Goal: Task Accomplishment & Management: Manage account settings

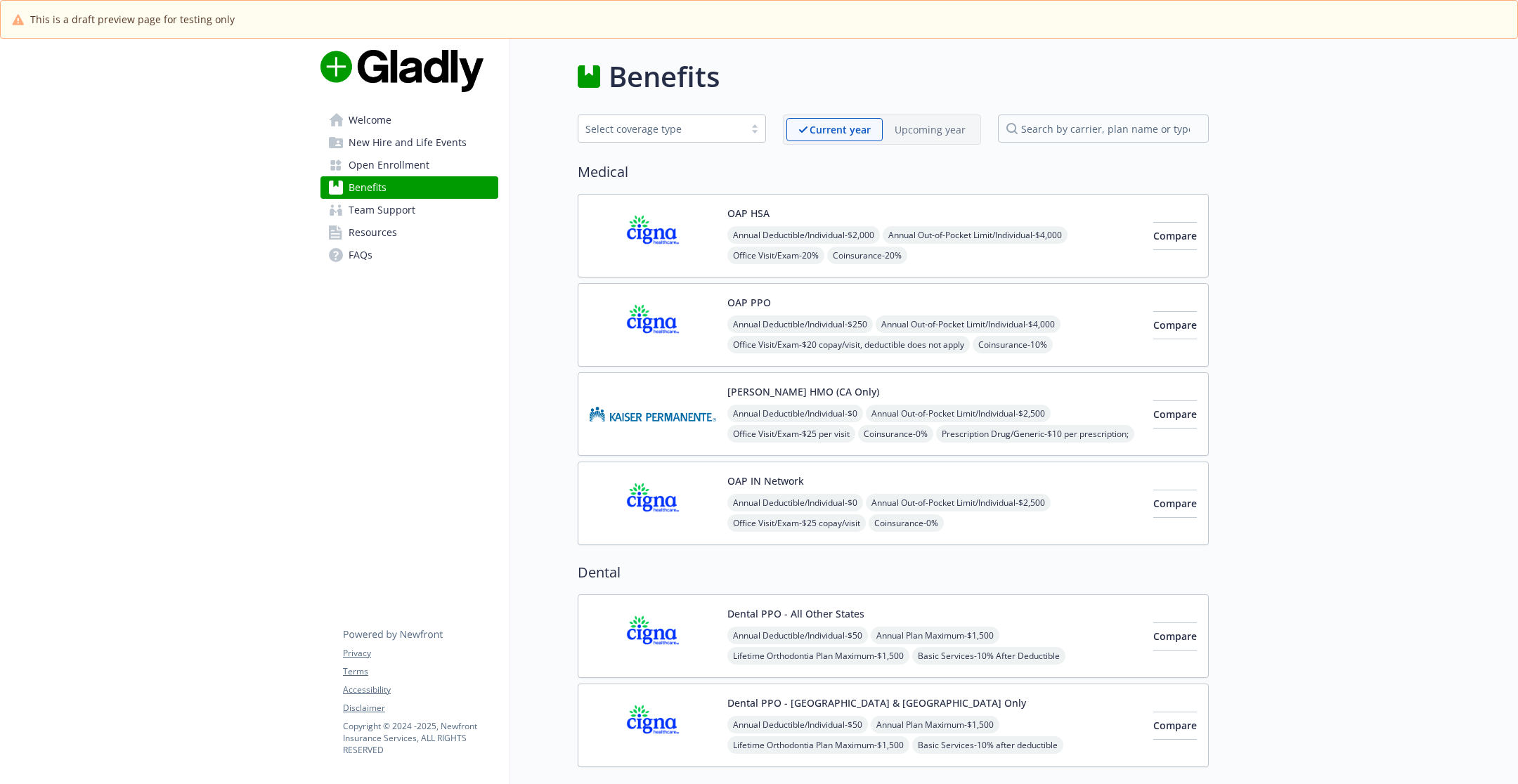
click at [406, 156] on span "Open Enrollment" at bounding box center [389, 165] width 81 height 22
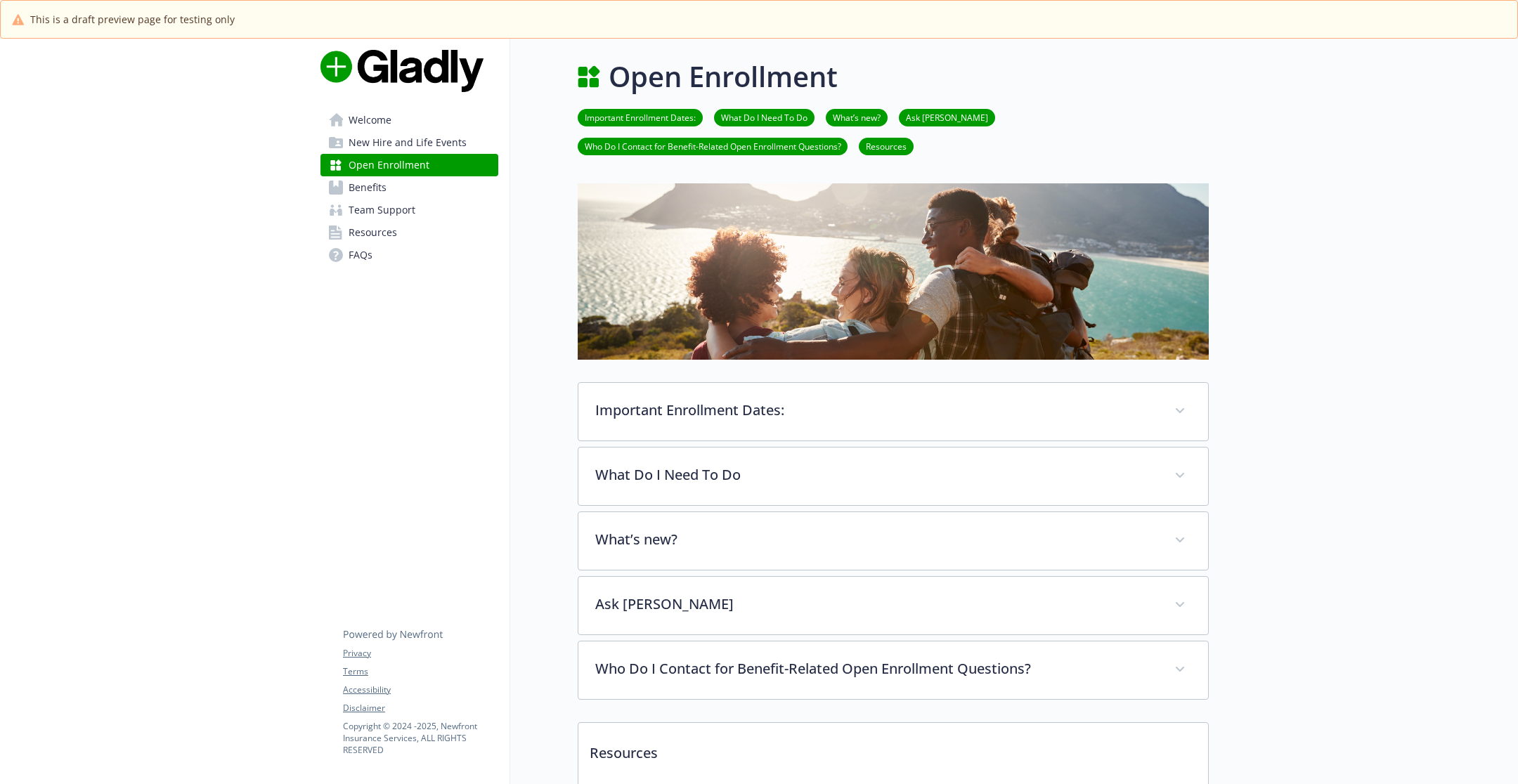
click at [410, 196] on link "Benefits" at bounding box center [409, 187] width 178 height 22
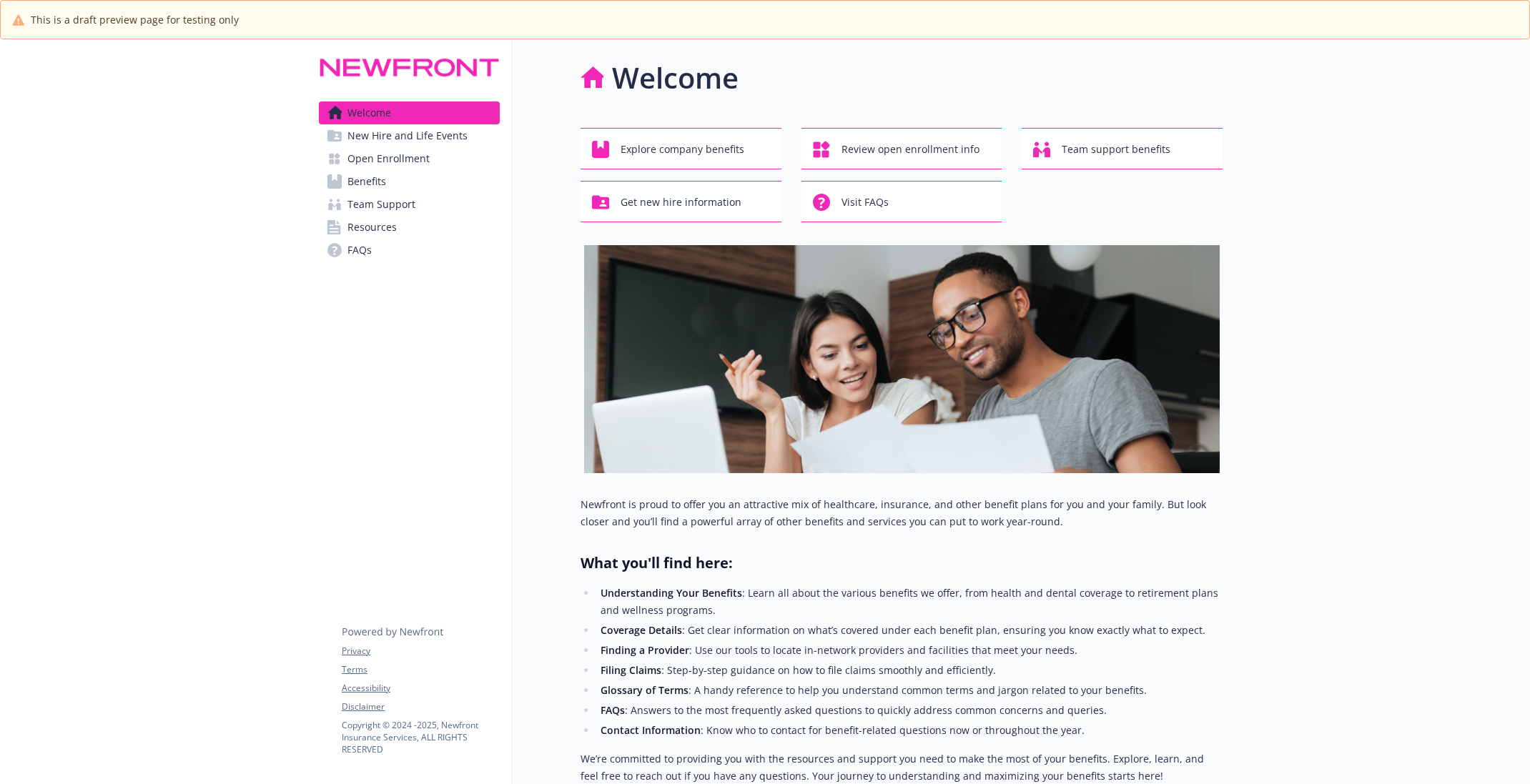
click at [414, 195] on span "Team Support" at bounding box center [381, 205] width 68 height 23
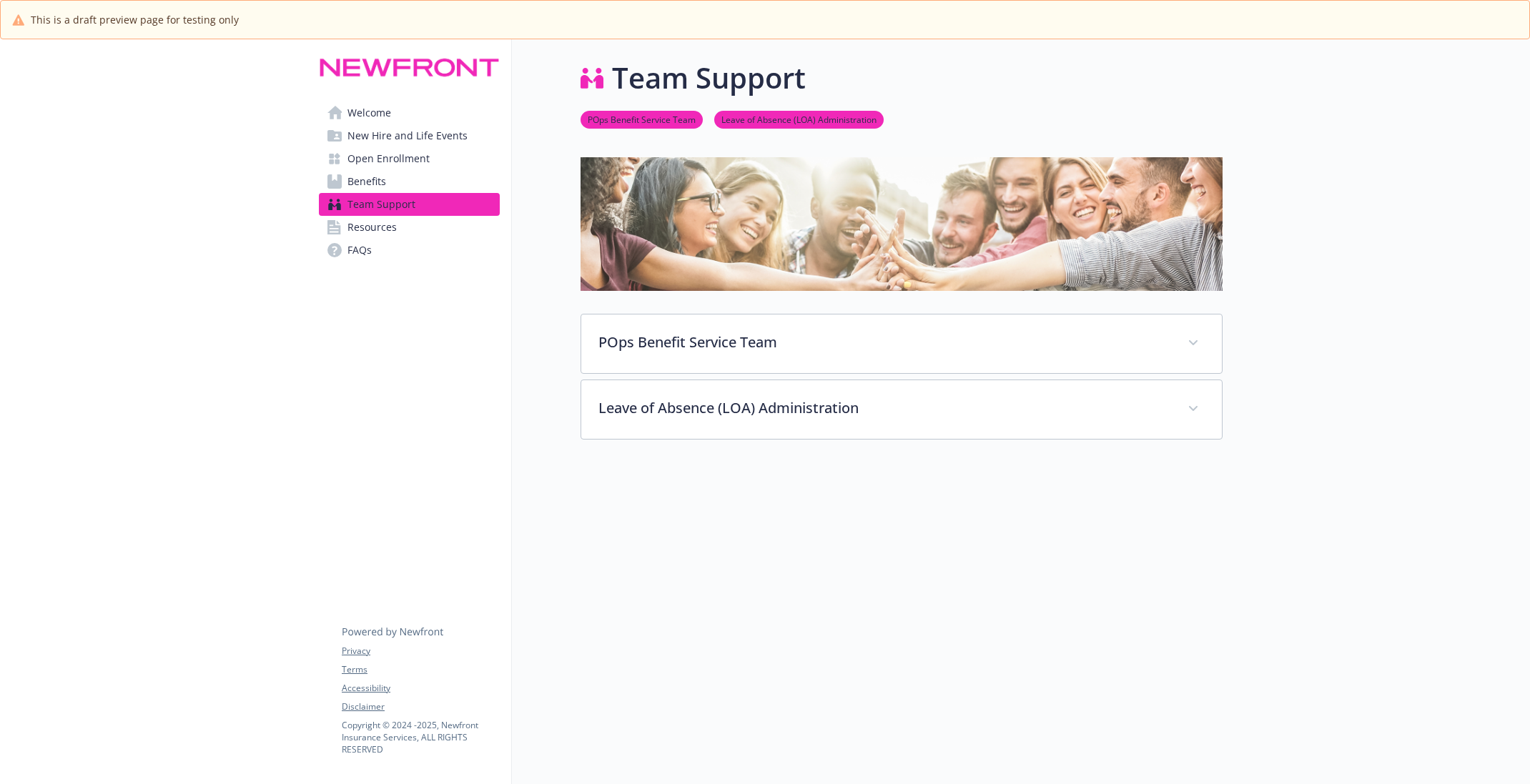
click at [419, 180] on link "Benefits" at bounding box center [409, 181] width 181 height 23
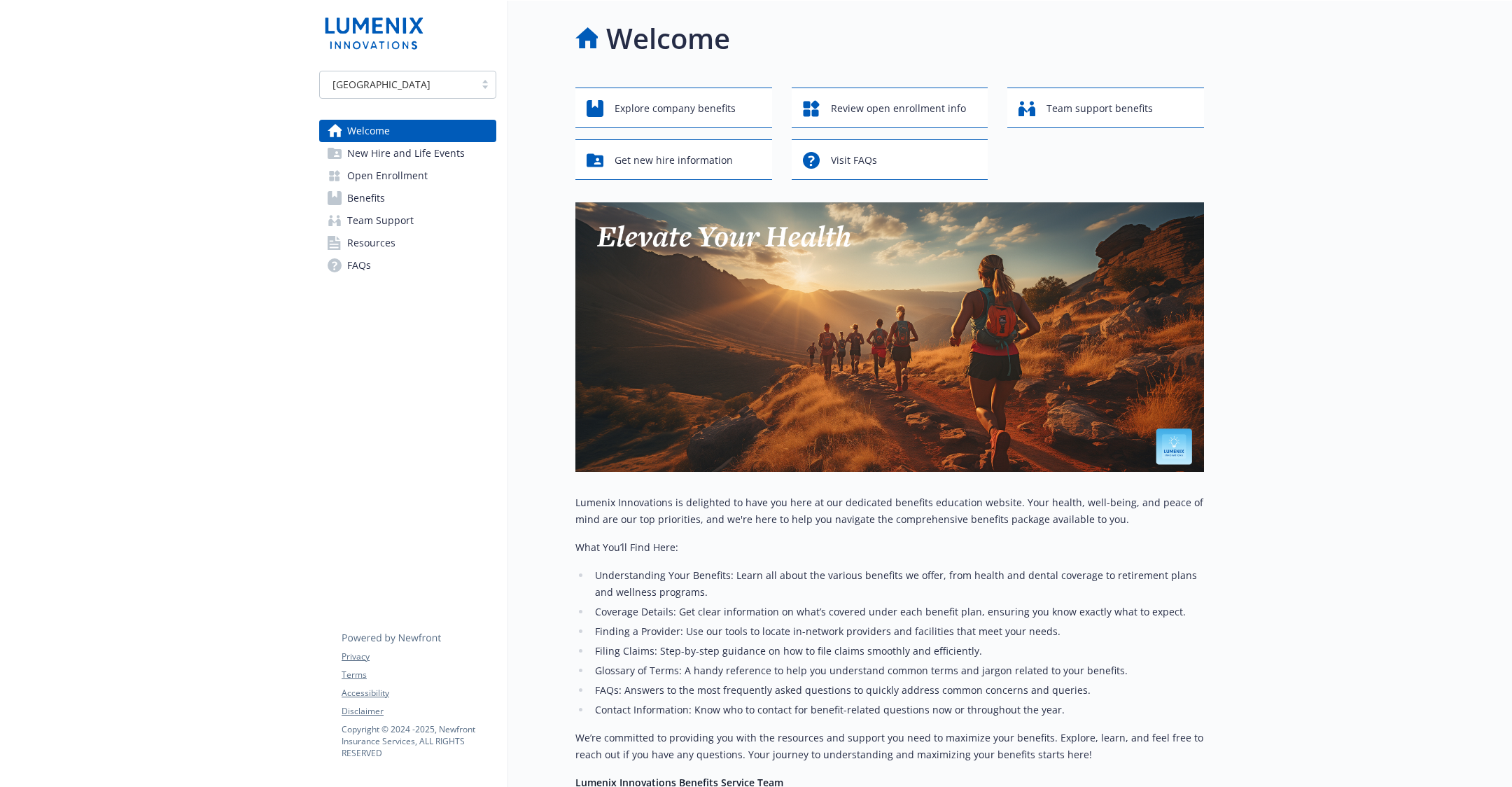
click at [395, 181] on span "Open Enrollment" at bounding box center [387, 176] width 81 height 22
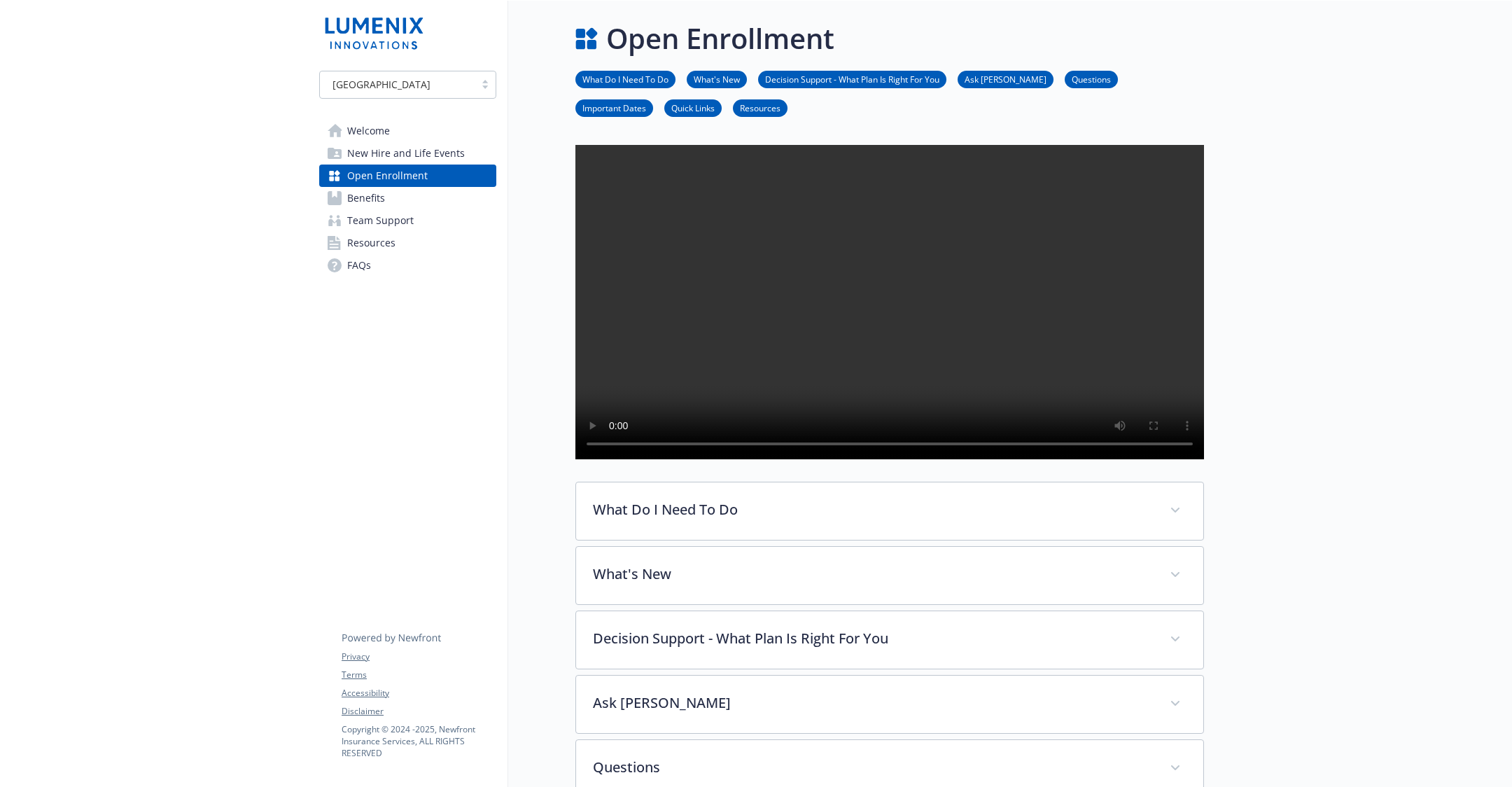
click at [450, 322] on div "USA Welcome New Hire and Life Events Open Enrollment Benefits Team Support Reso…" at bounding box center [409, 737] width 201 height 1472
click at [371, 155] on span "New Hire and Life Events" at bounding box center [406, 153] width 118 height 22
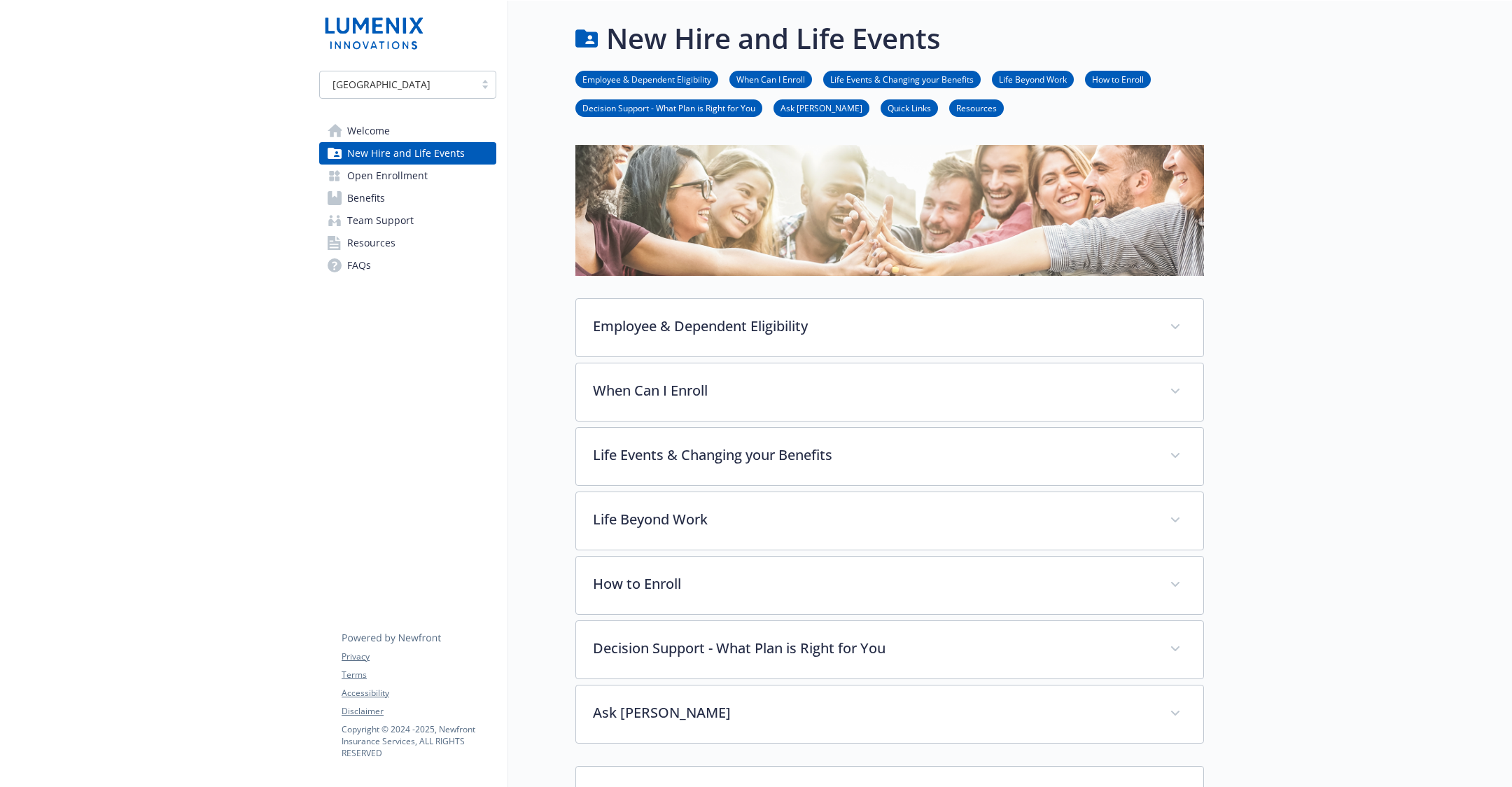
click at [377, 171] on span "Open Enrollment" at bounding box center [387, 176] width 81 height 22
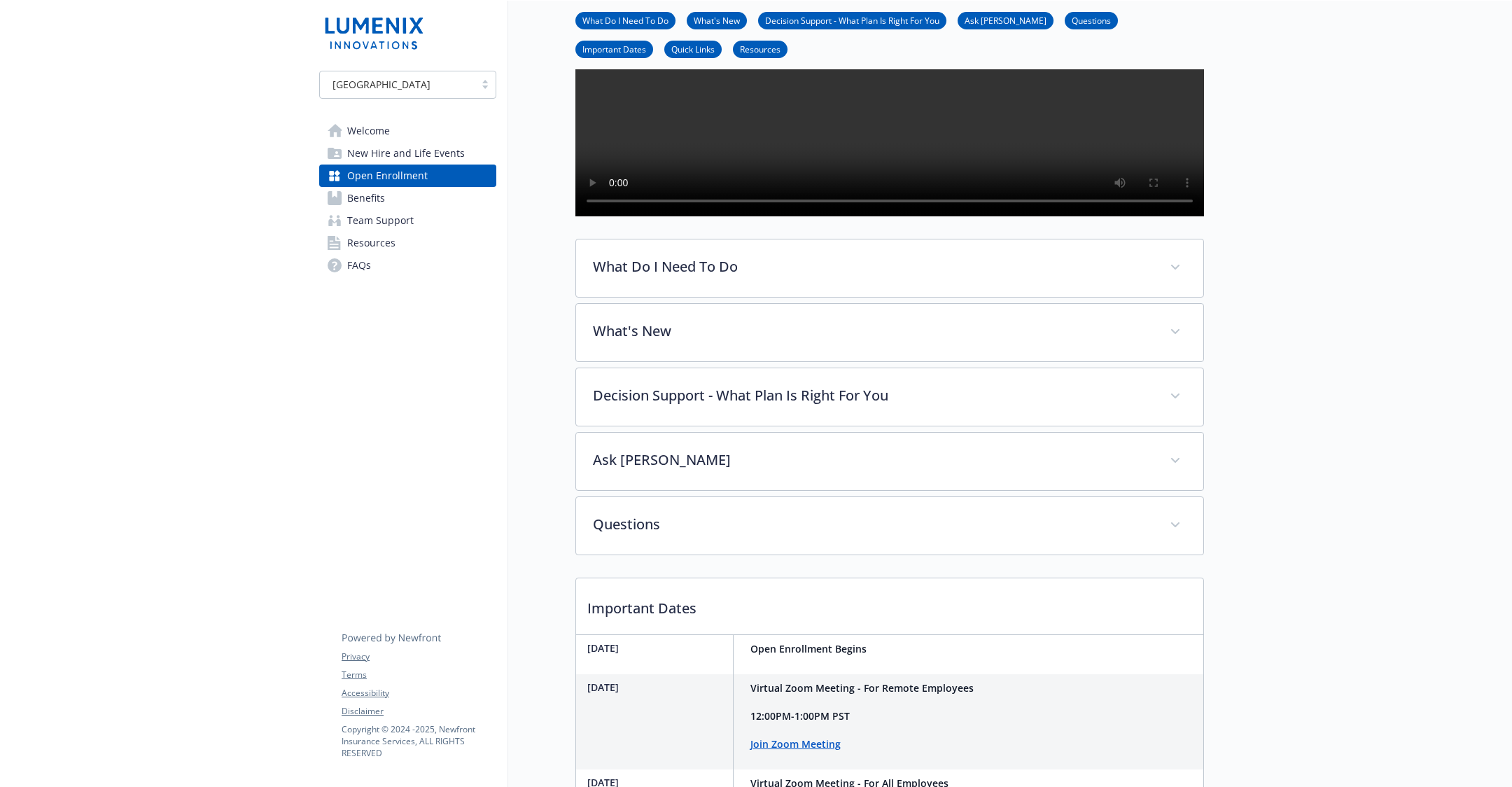
scroll to position [260, 0]
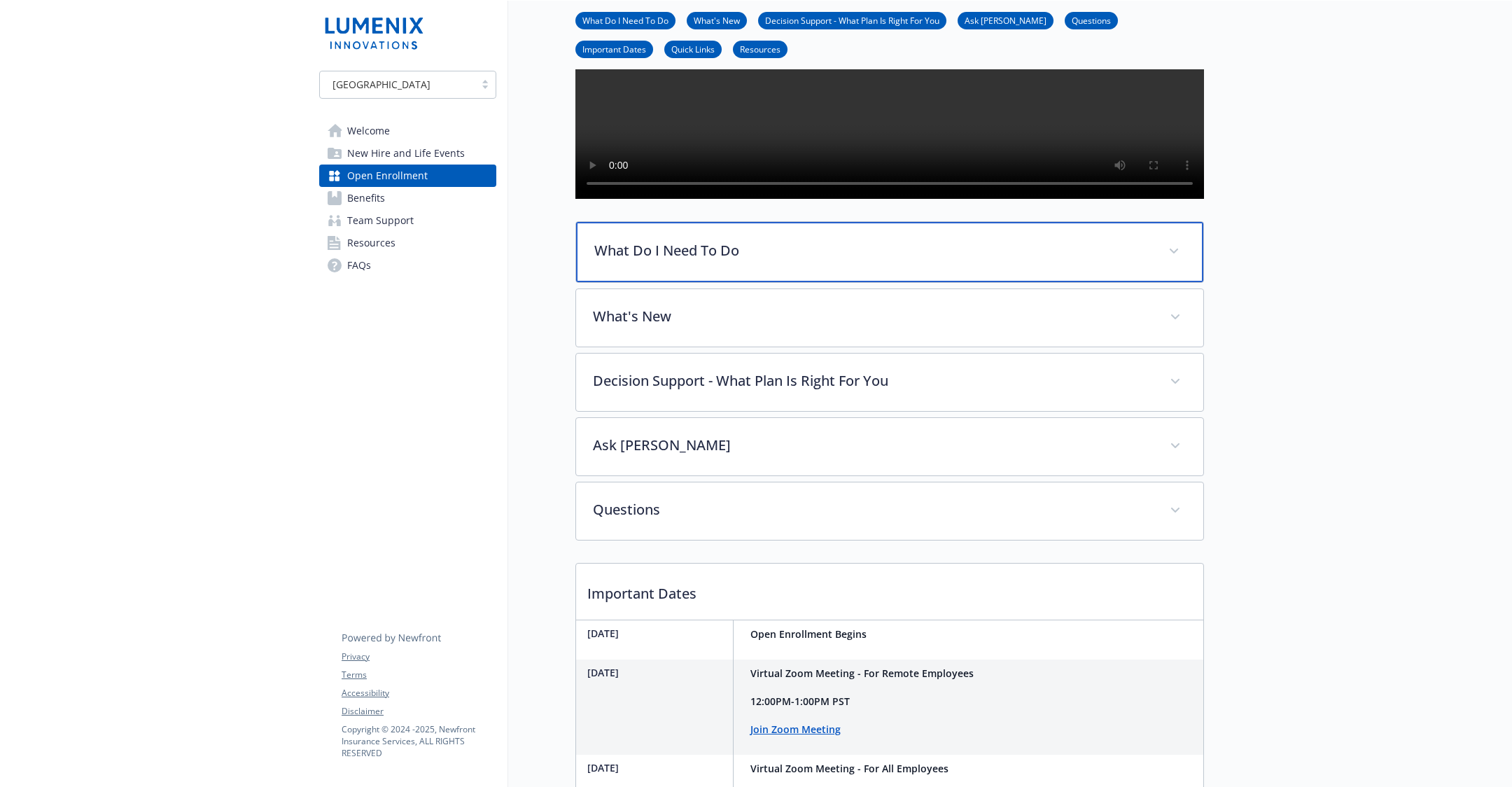
click at [667, 261] on p "What Do I Need To Do" at bounding box center [873, 251] width 557 height 21
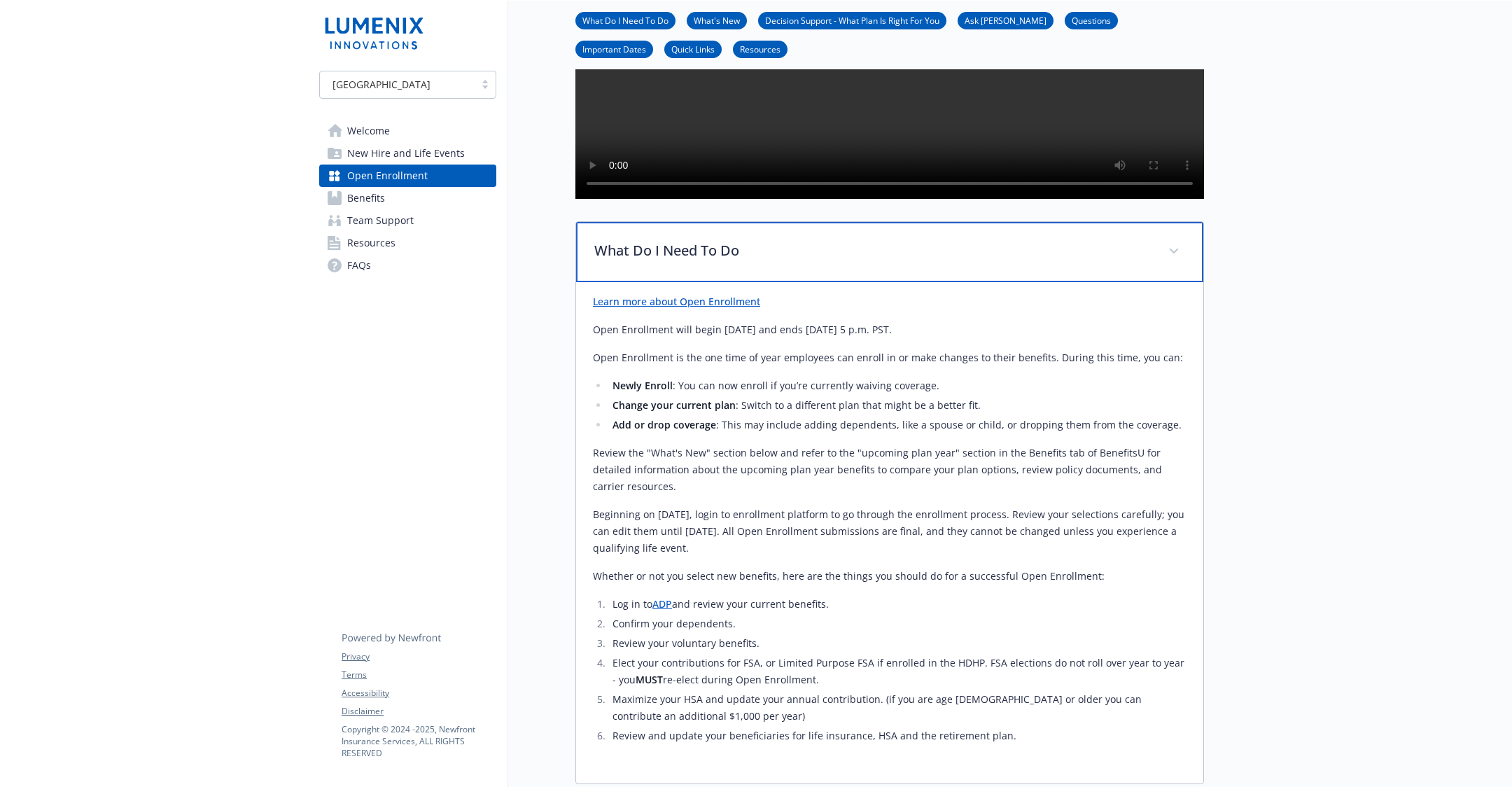
click at [667, 261] on p "What Do I Need To Do" at bounding box center [873, 251] width 557 height 21
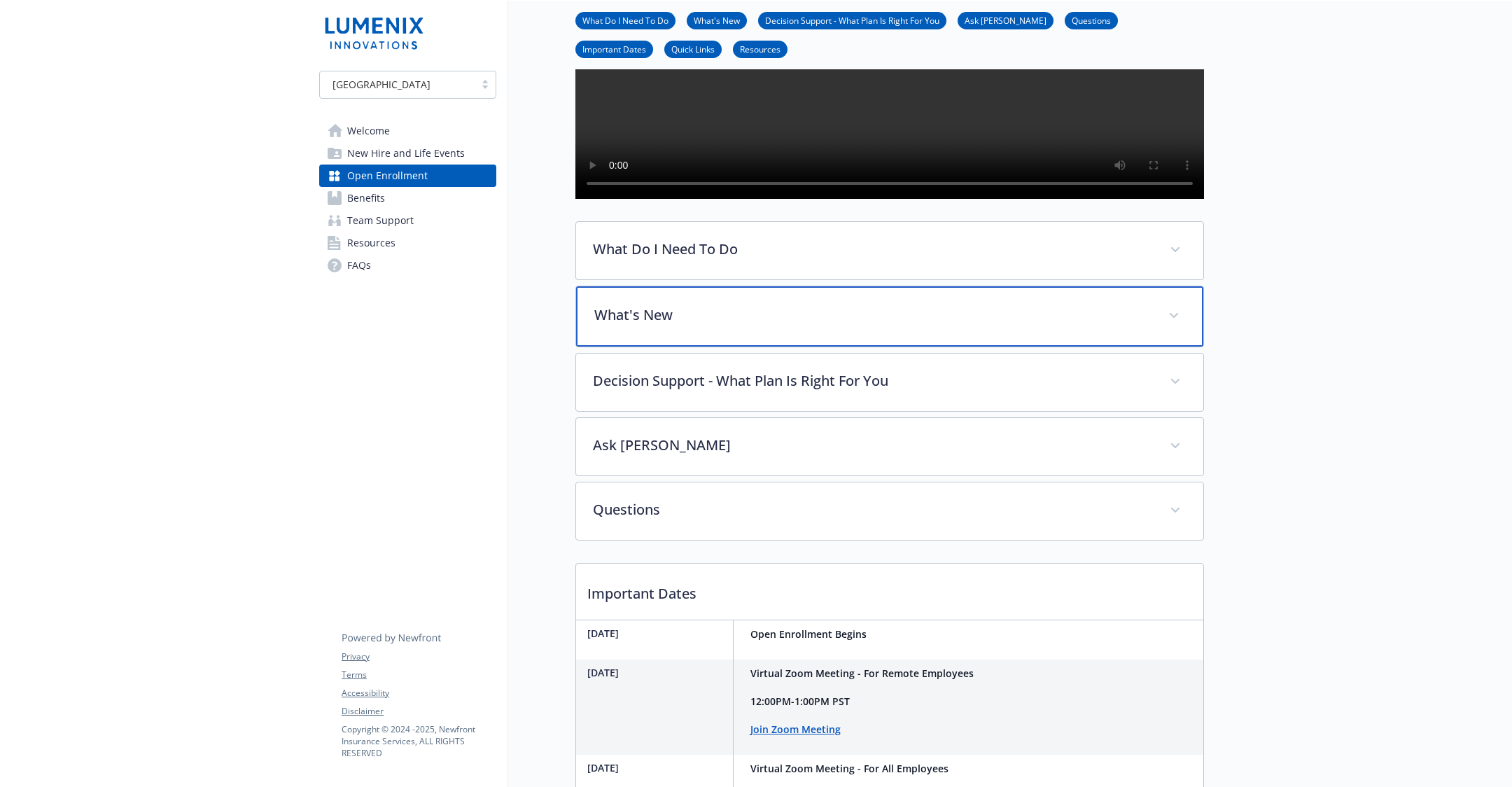
click at [694, 347] on div "What's New" at bounding box center [889, 316] width 627 height 60
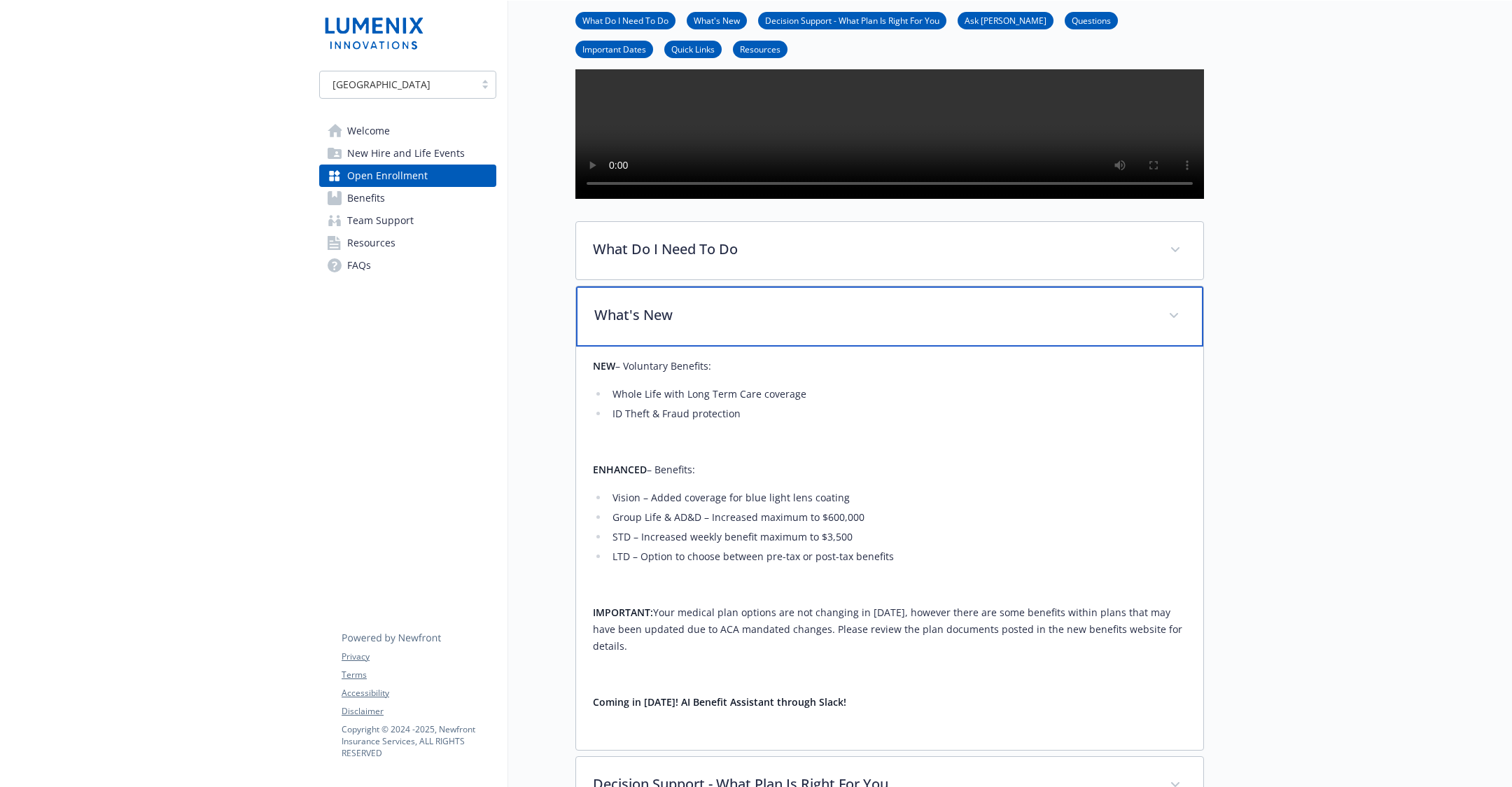
click at [694, 347] on div "What's New" at bounding box center [889, 316] width 627 height 60
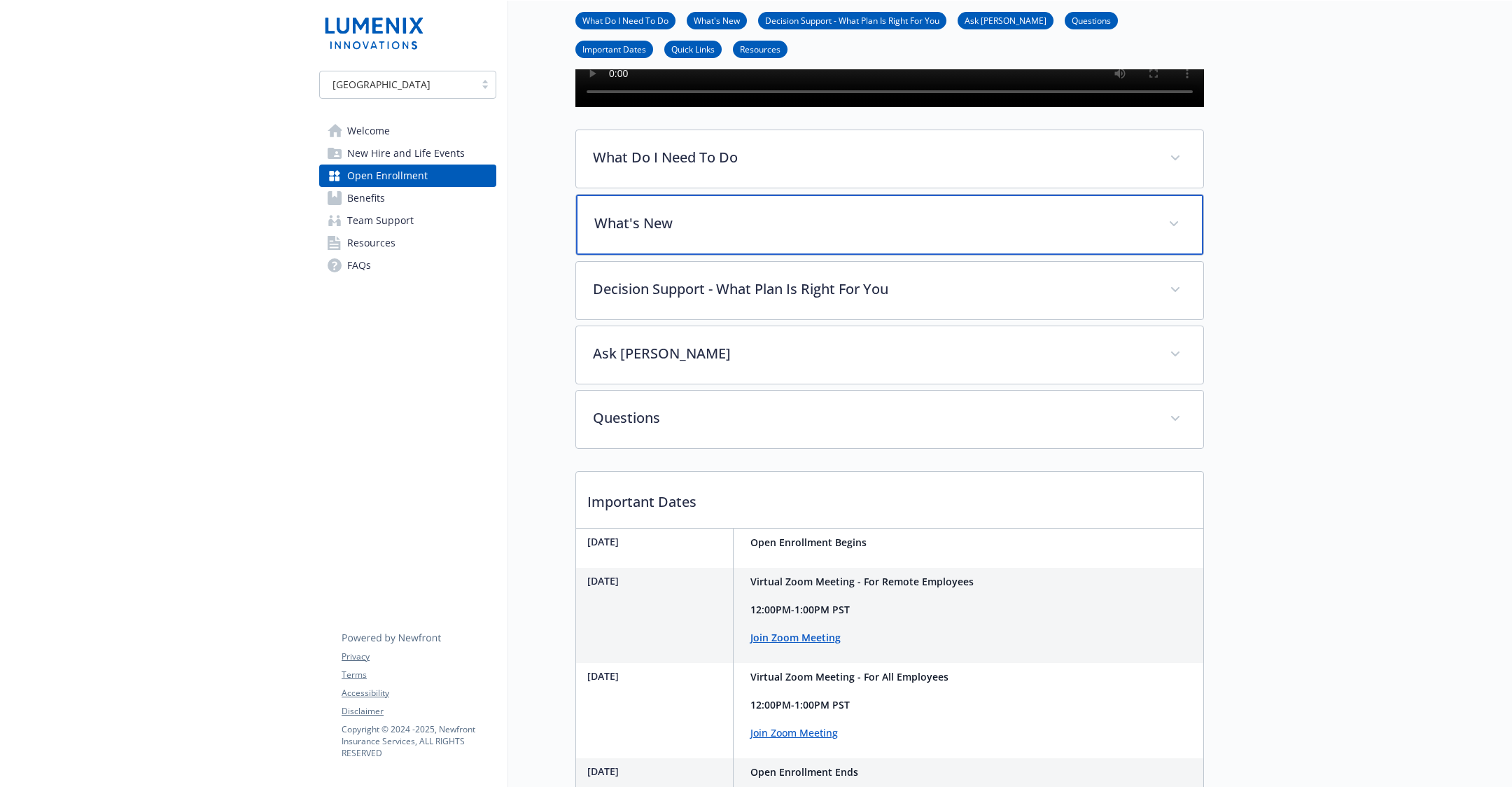
scroll to position [360, 0]
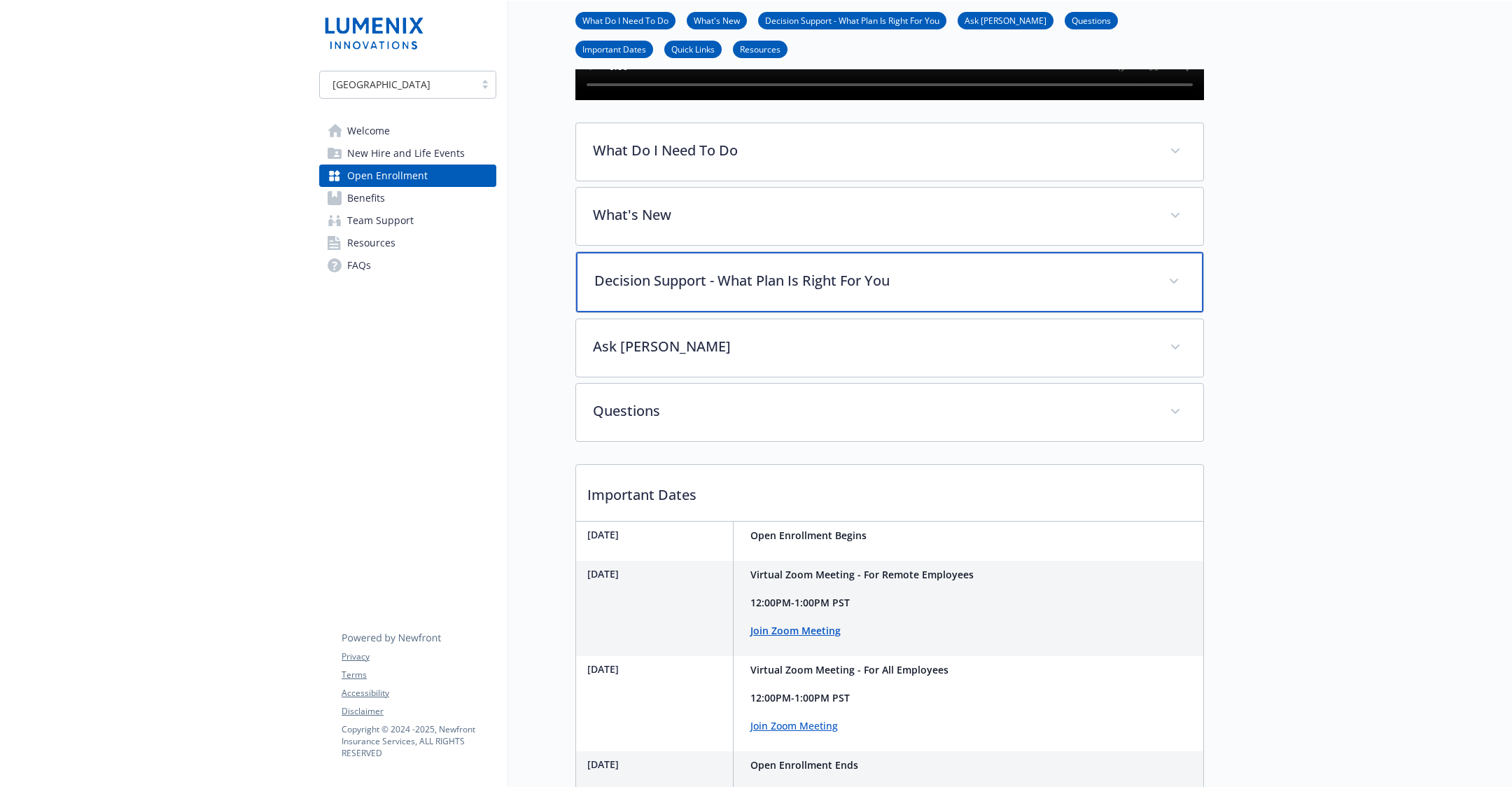
click at [671, 312] on div "Decision Support - What Plan Is Right For You" at bounding box center [889, 282] width 627 height 60
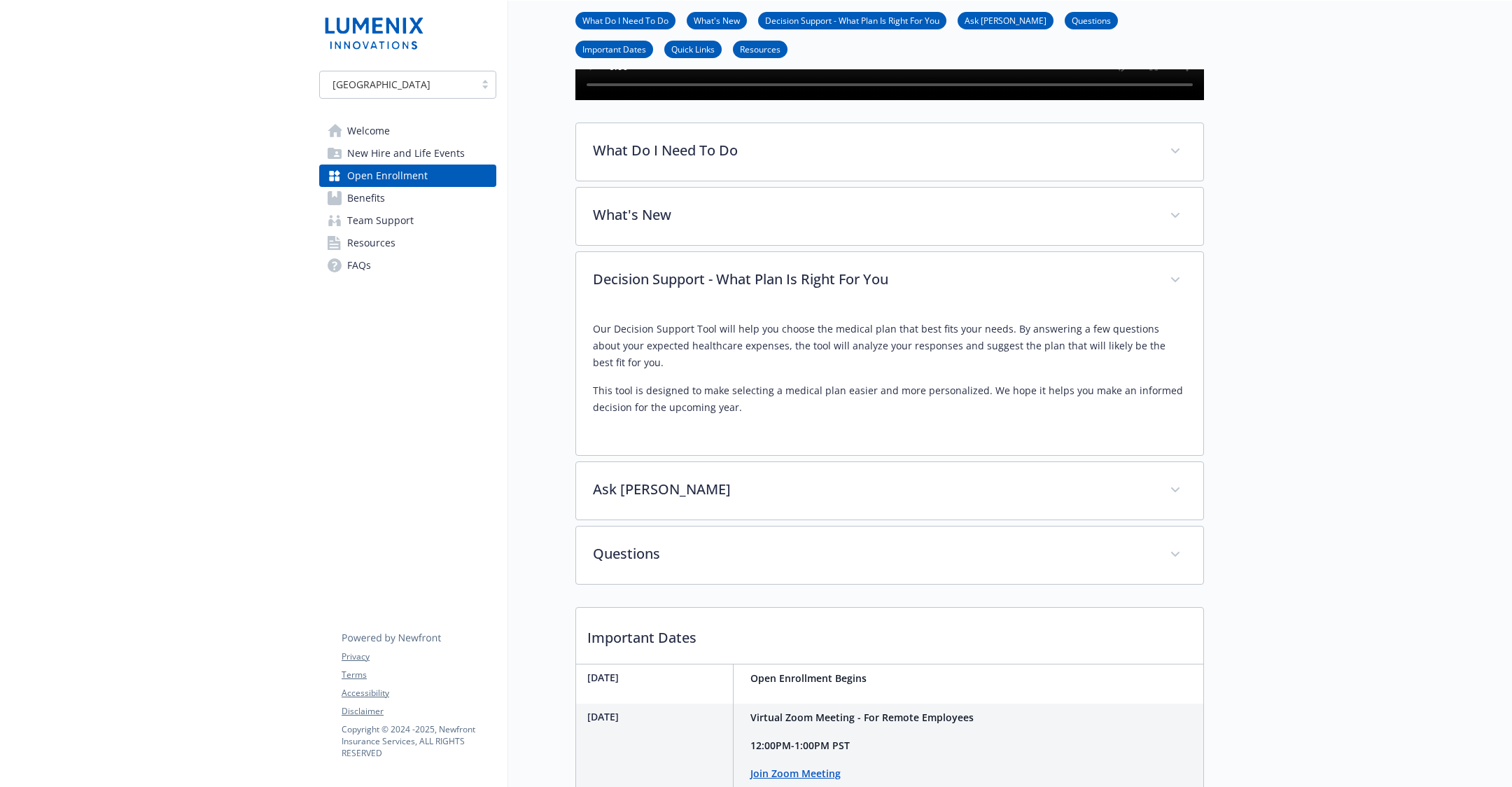
click at [707, 563] on div "What Do I Need To Do Learn more about Open Enrollment Open Enrollment will begi…" at bounding box center [890, 353] width 629 height 462
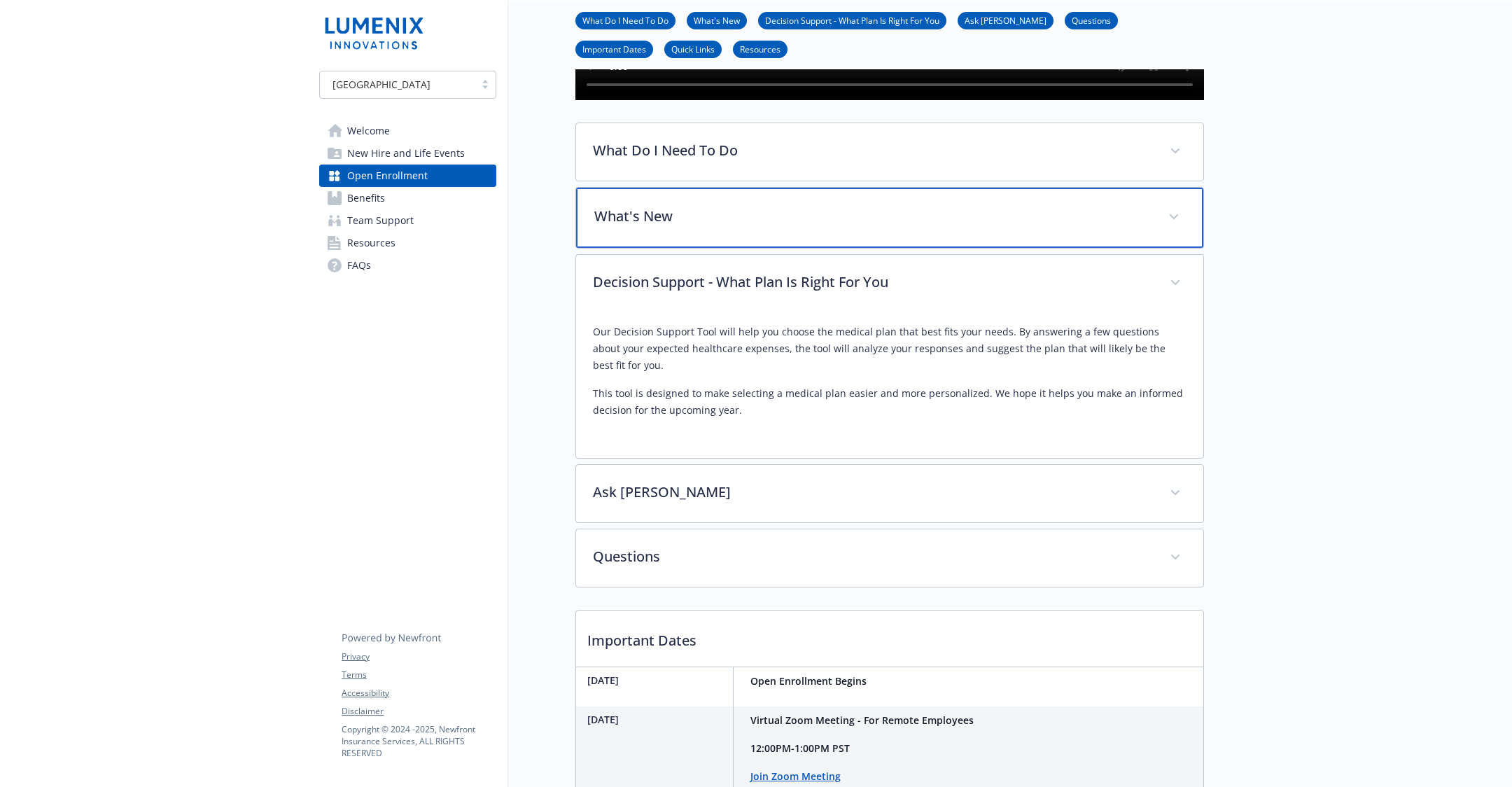
click at [636, 227] on p "What's New" at bounding box center [873, 216] width 557 height 21
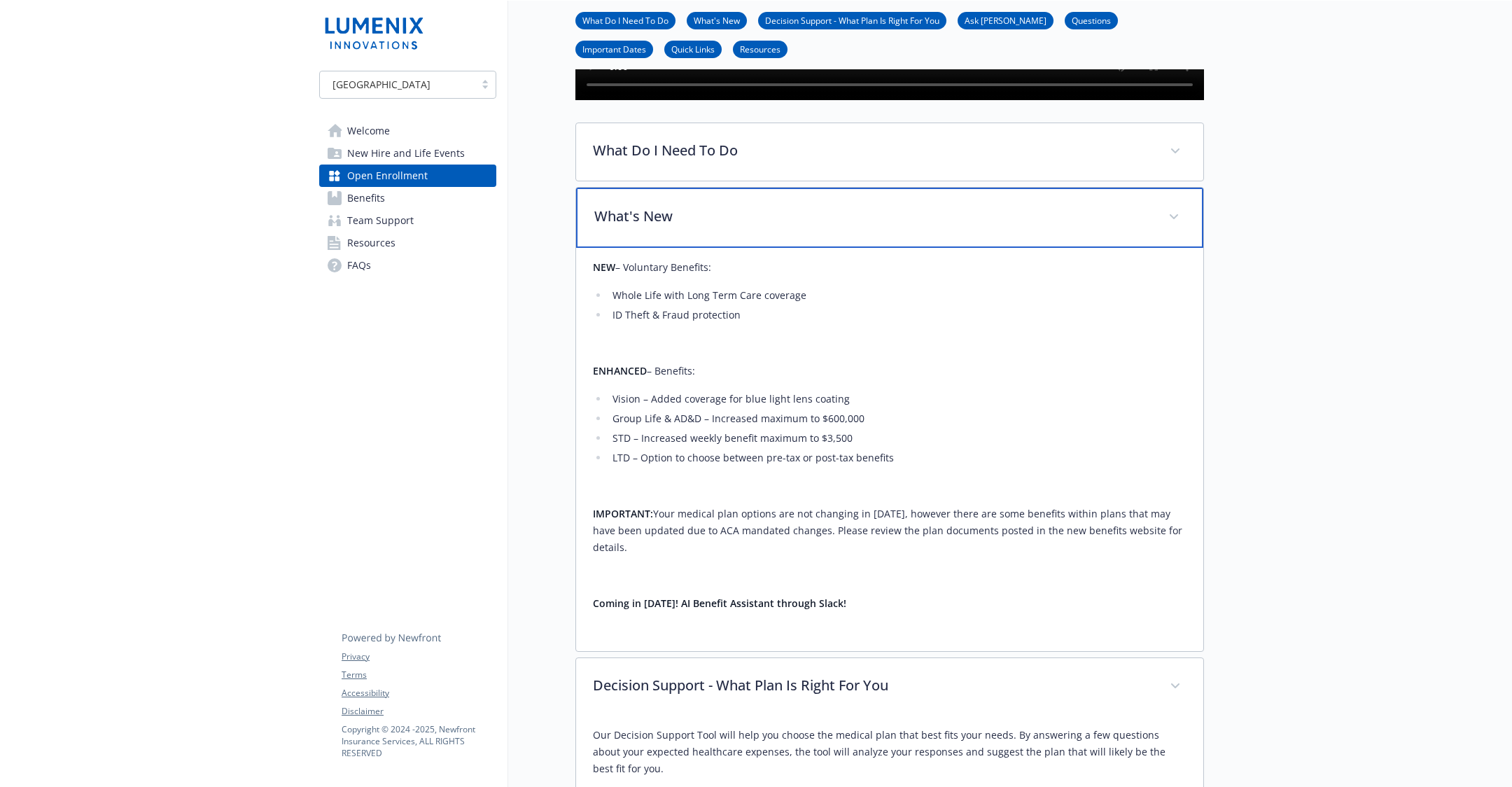
click at [645, 227] on p "What's New" at bounding box center [873, 216] width 557 height 21
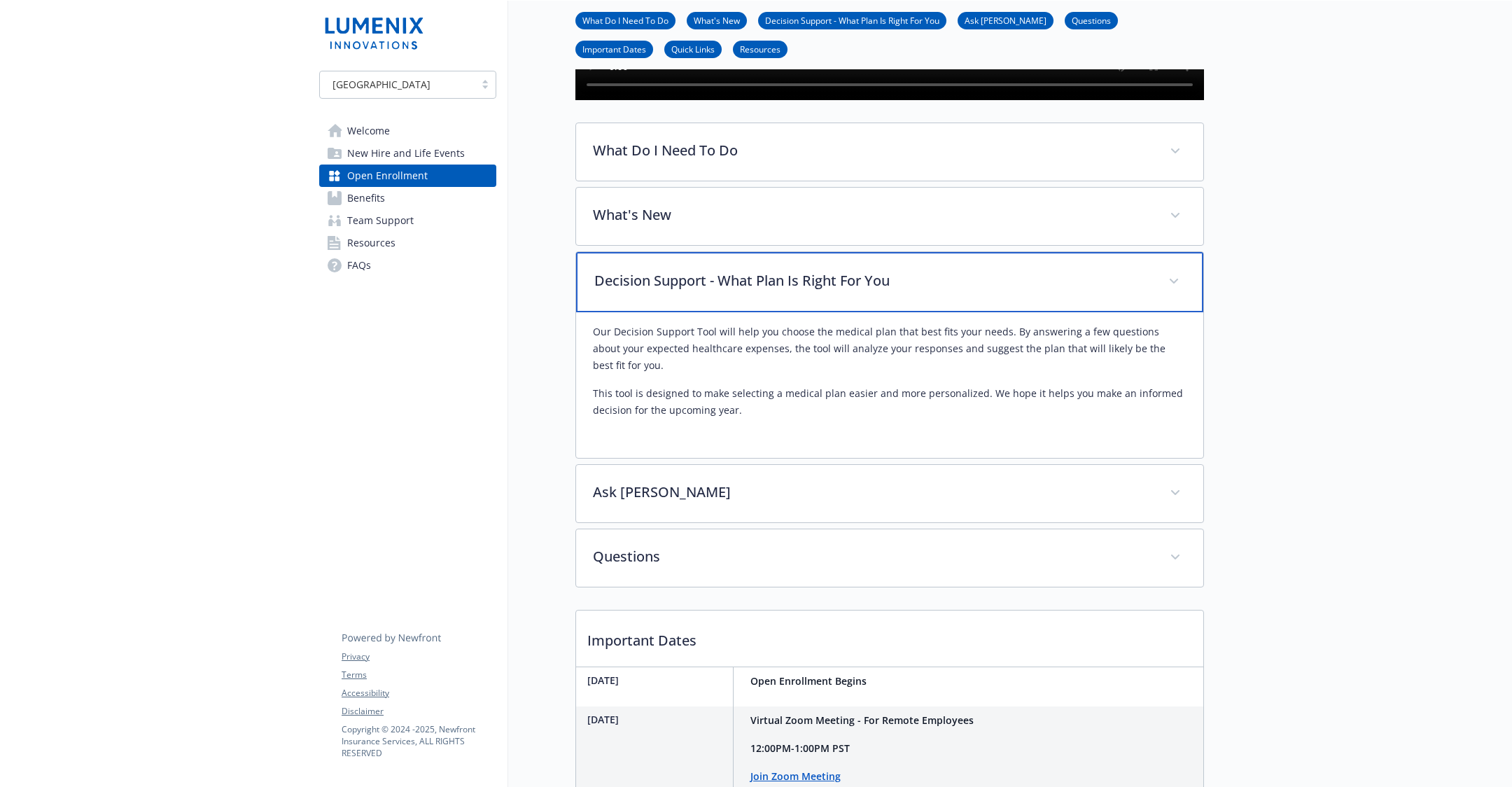
click at [706, 292] on p "Decision Support - What Plan Is Right For You" at bounding box center [873, 281] width 557 height 21
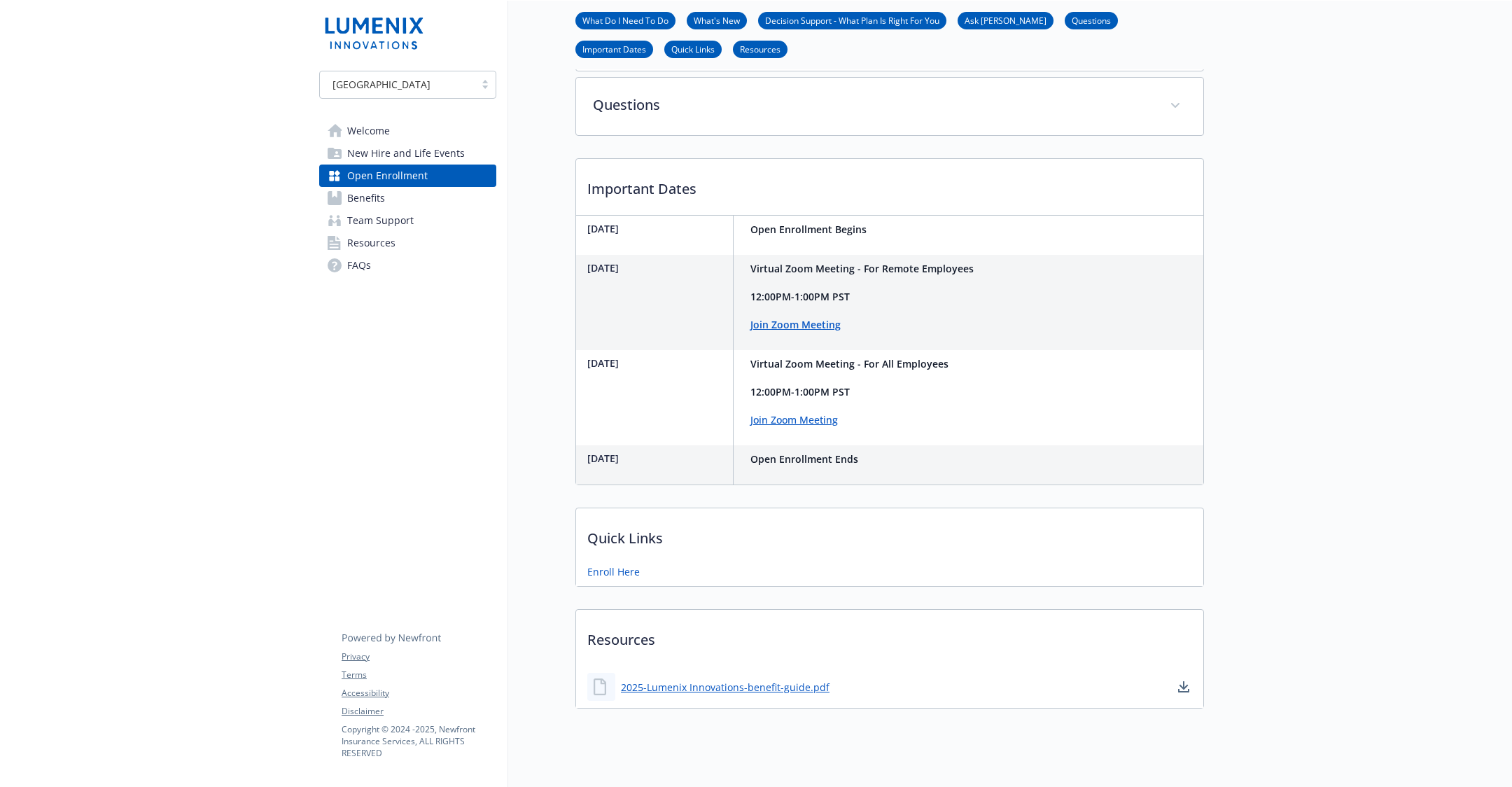
scroll to position [722, 0]
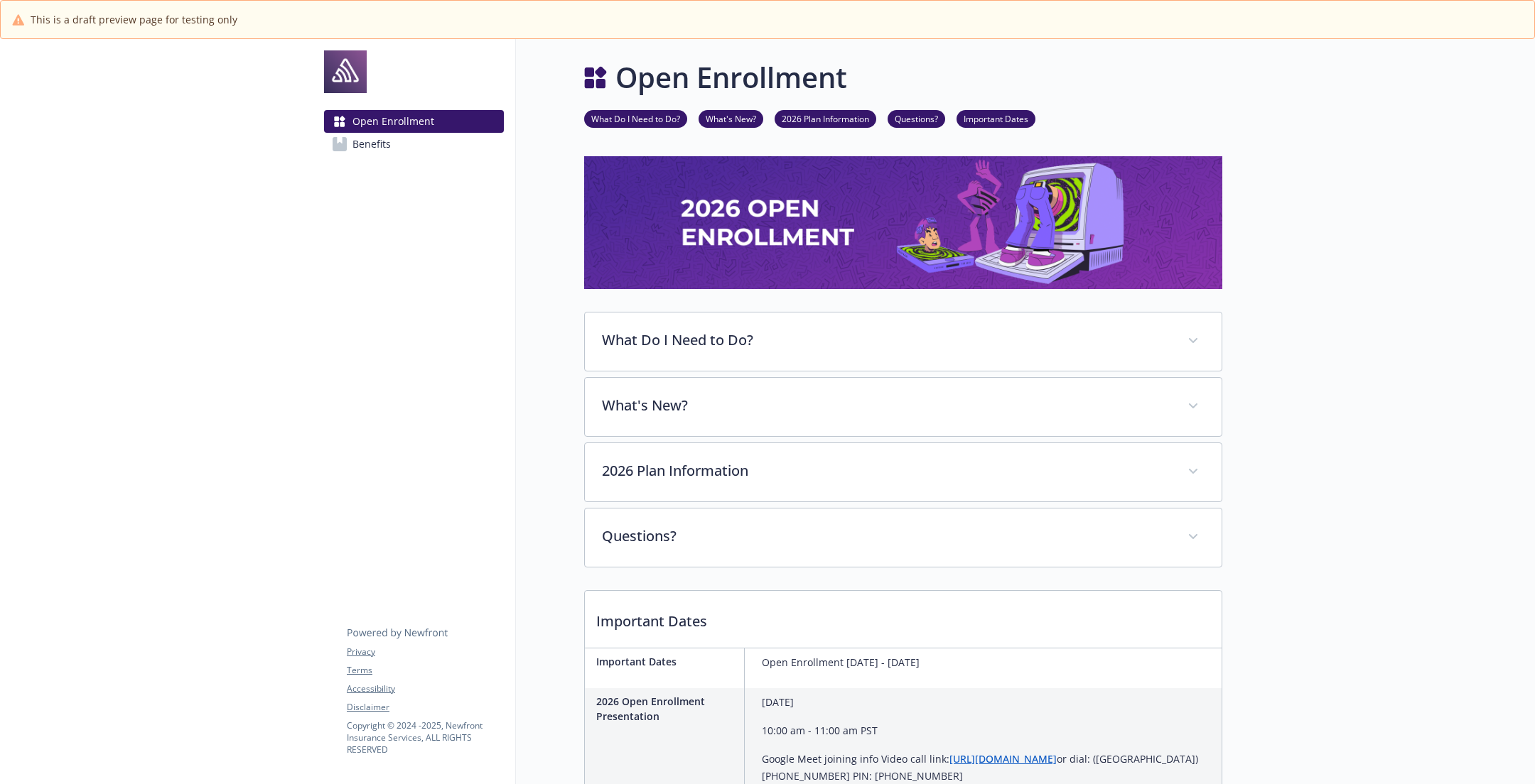
click at [429, 141] on link "Benefits" at bounding box center [414, 144] width 180 height 23
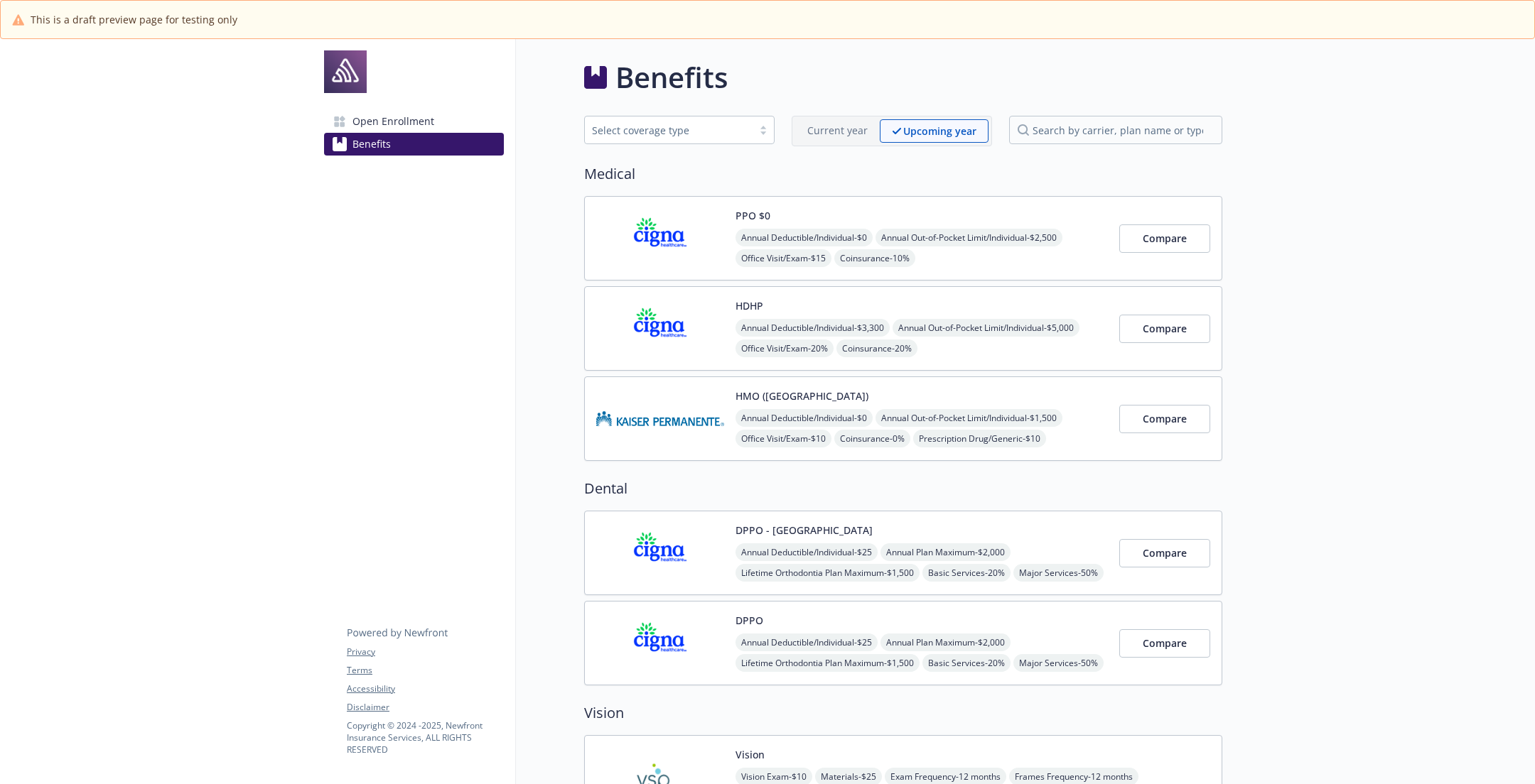
click at [416, 117] on span "Open Enrollment" at bounding box center [393, 122] width 82 height 23
